Goal: Task Accomplishment & Management: Use online tool/utility

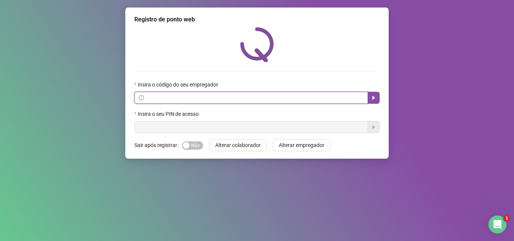
click at [184, 98] on input "text" at bounding box center [255, 98] width 218 height 8
click at [205, 102] on input "text" at bounding box center [255, 98] width 218 height 8
click at [374, 95] on icon "caret-right" at bounding box center [374, 98] width 6 height 6
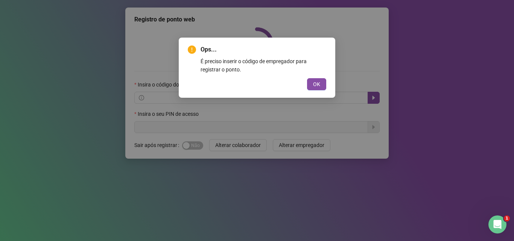
click at [317, 81] on span "OK" at bounding box center [316, 84] width 7 height 8
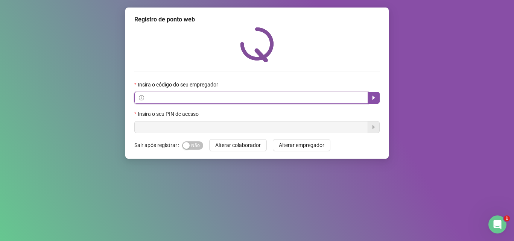
click at [168, 97] on input "text" at bounding box center [255, 98] width 218 height 8
paste input "**********"
type input "**********"
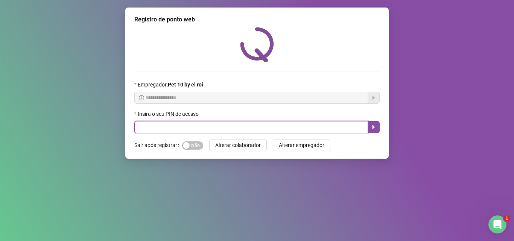
click at [229, 127] on input "text" at bounding box center [251, 127] width 234 height 12
type input "*****"
click at [371, 125] on icon "caret-right" at bounding box center [374, 127] width 6 height 6
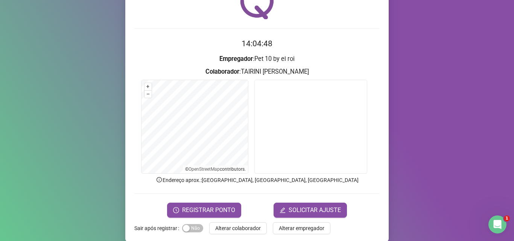
scroll to position [53, 0]
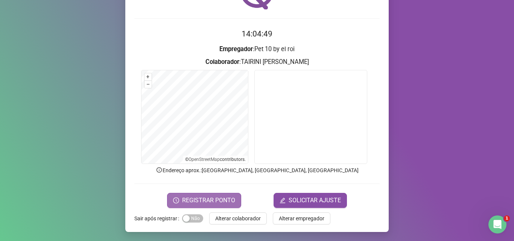
click at [217, 198] on span "REGISTRAR PONTO" at bounding box center [208, 200] width 53 height 9
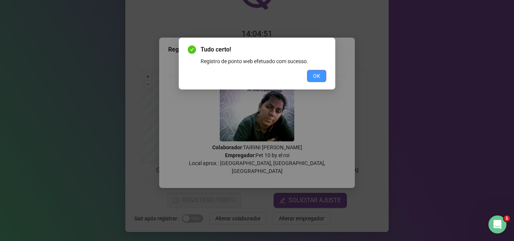
click at [317, 76] on span "OK" at bounding box center [316, 76] width 7 height 8
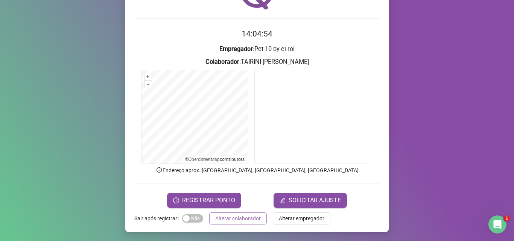
click at [241, 220] on span "Alterar colaborador" at bounding box center [238, 219] width 46 height 8
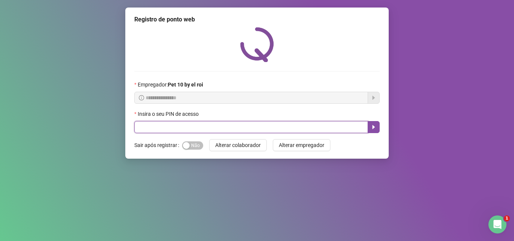
click at [177, 130] on input "text" at bounding box center [251, 127] width 234 height 12
type input "*****"
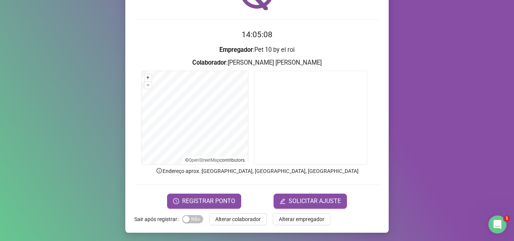
scroll to position [53, 0]
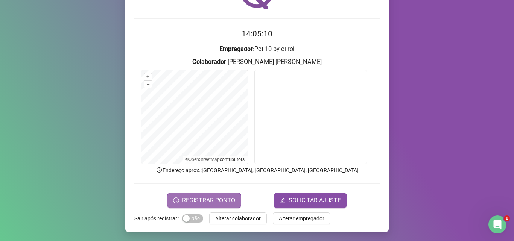
click at [229, 197] on span "REGISTRAR PONTO" at bounding box center [208, 200] width 53 height 9
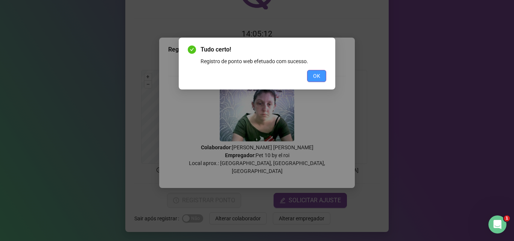
click at [311, 72] on button "OK" at bounding box center [316, 76] width 19 height 12
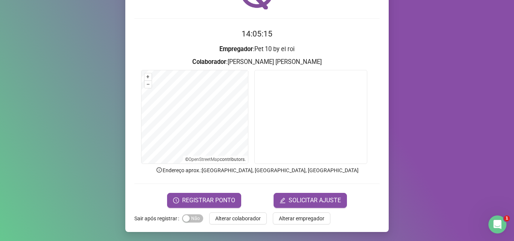
drag, startPoint x: 239, startPoint y: 218, endPoint x: 234, endPoint y: 209, distance: 10.1
click at [236, 211] on div "Registro de ponto web 14:05:15 Empregador : Pet 10 by el roi Colaborador : [PER…" at bounding box center [257, 94] width 264 height 278
click at [244, 217] on span "Alterar colaborador" at bounding box center [238, 219] width 46 height 8
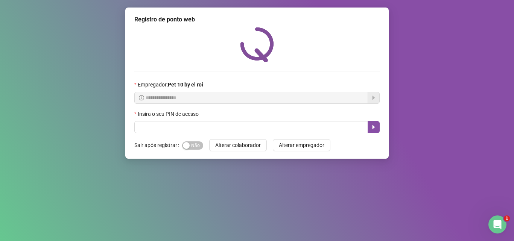
scroll to position [0, 0]
